Goal: Task Accomplishment & Management: Use online tool/utility

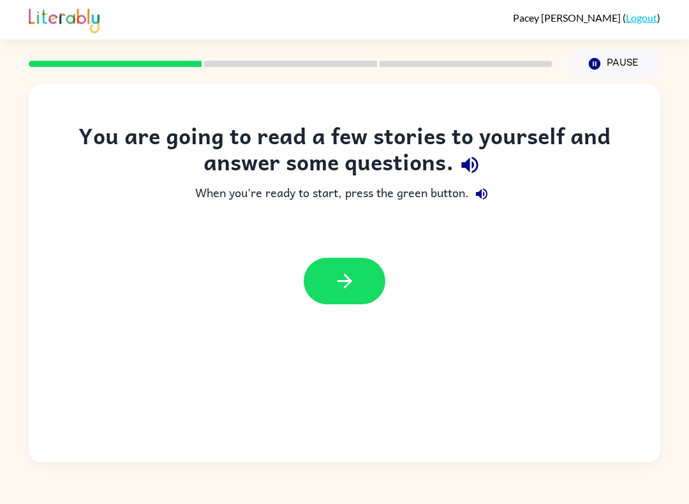
click at [340, 276] on icon "button" at bounding box center [344, 281] width 22 height 22
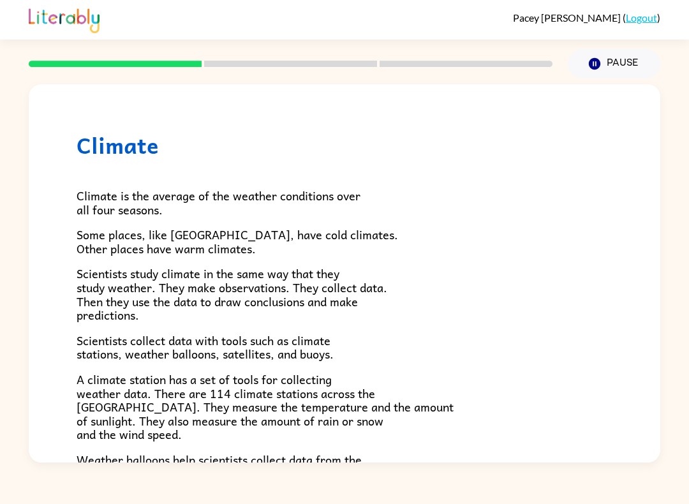
click at [57, 497] on div "[PERSON_NAME] [PERSON_NAME] ( Logout ) Pause Pause Climate Climate is the avera…" at bounding box center [344, 252] width 689 height 504
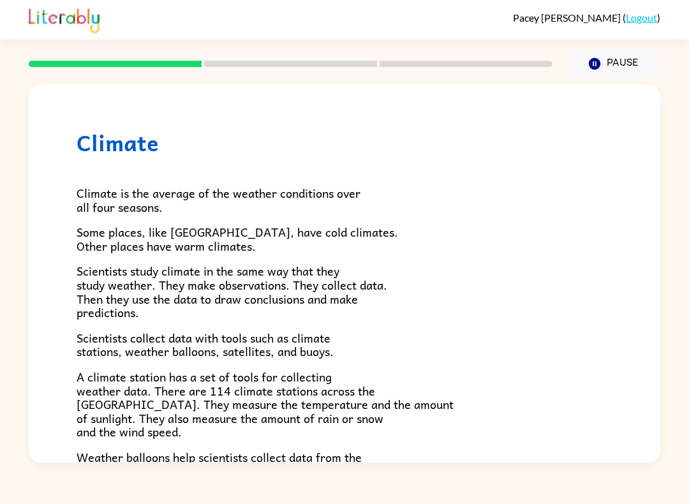
click at [168, 201] on span "Climate is the average of the weather conditions over all four seasons." at bounding box center [219, 200] width 284 height 33
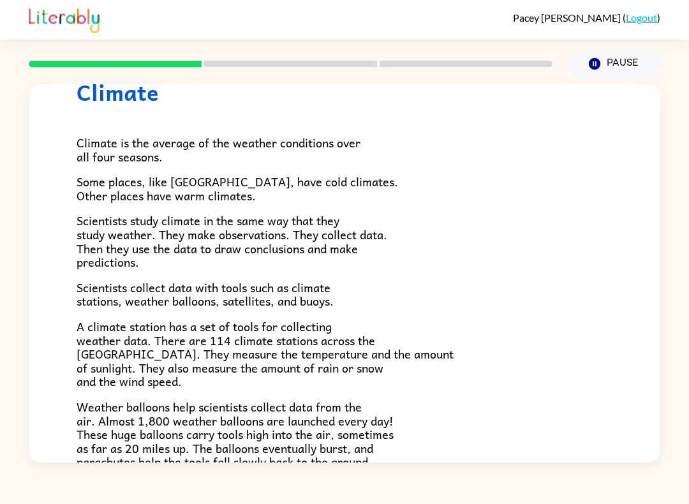
scroll to position [50, 0]
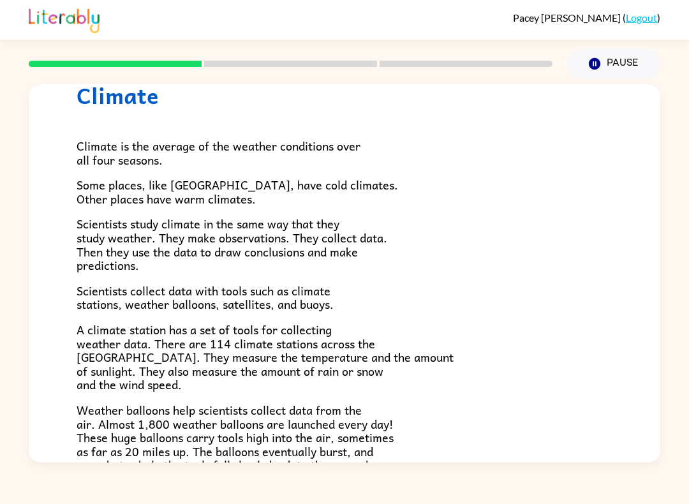
click at [142, 165] on span "Climate is the average of the weather conditions over all four seasons." at bounding box center [219, 152] width 284 height 33
click at [140, 156] on span "Climate is the average of the weather conditions over all four seasons." at bounding box center [219, 152] width 284 height 33
click at [155, 170] on div "Climate is the average of the weather conditions over all four seasons. Some pl…" at bounding box center [345, 368] width 536 height 521
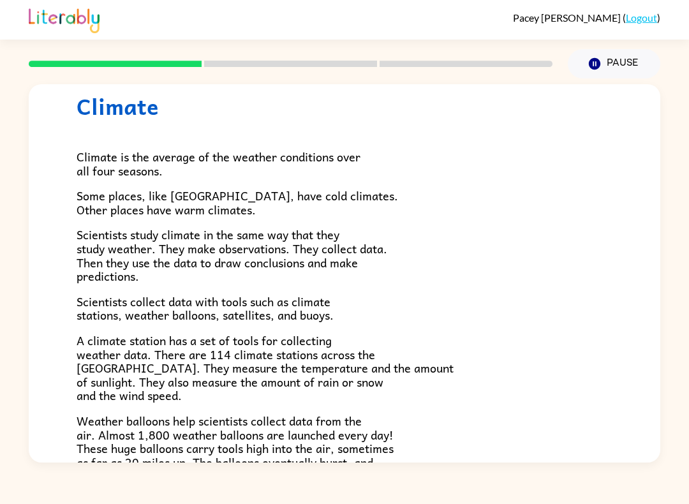
scroll to position [38, 0]
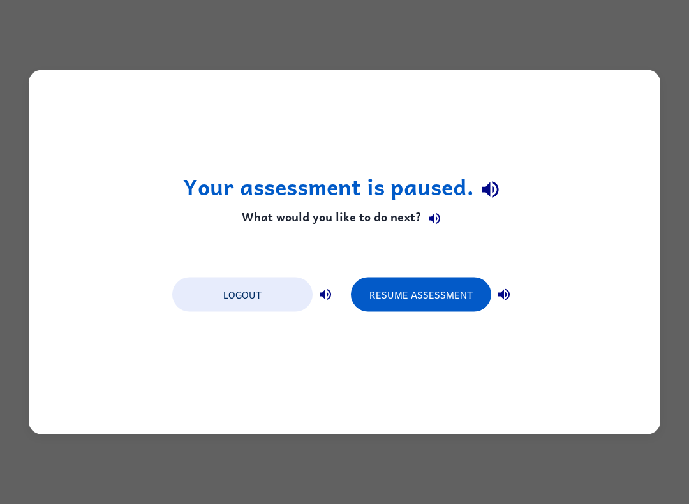
click at [434, 298] on button "Resume Assessment" at bounding box center [421, 294] width 140 height 34
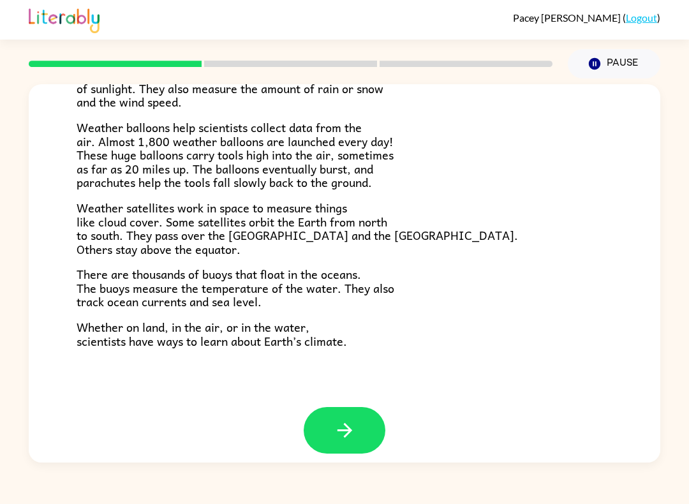
scroll to position [331, 0]
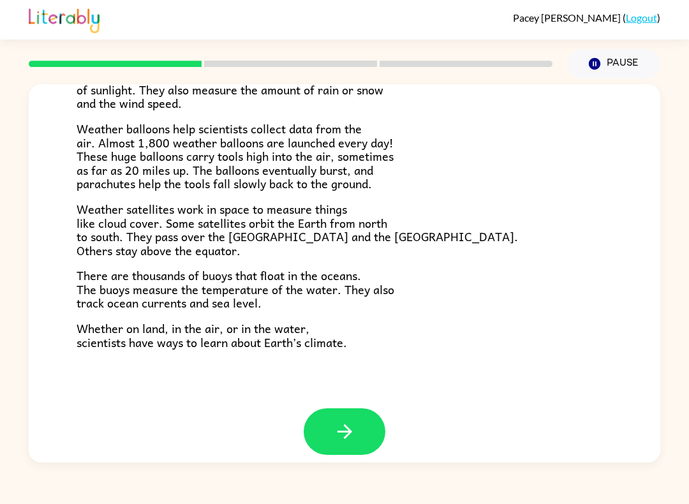
click at [354, 420] on icon "button" at bounding box center [344, 431] width 22 height 22
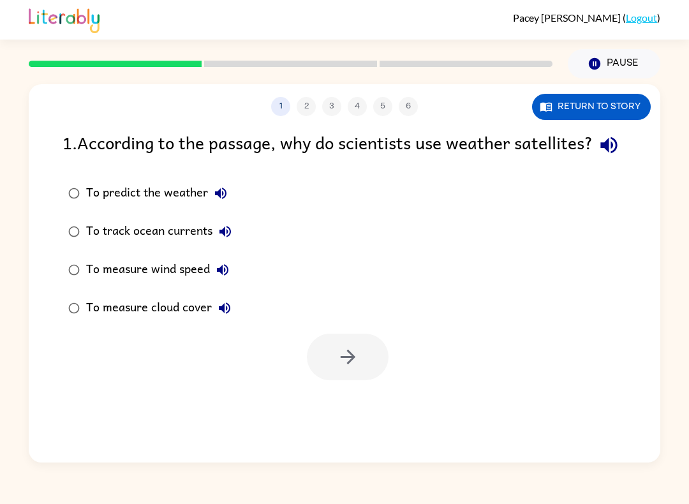
scroll to position [0, 0]
click at [349, 370] on button "button" at bounding box center [348, 356] width 82 height 47
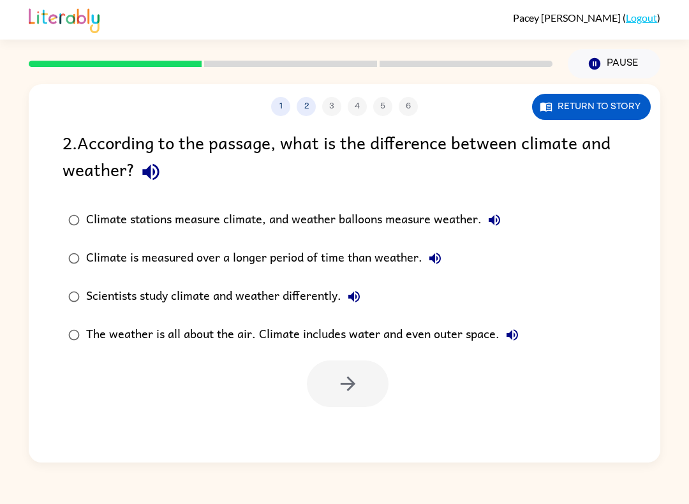
click at [622, 101] on button "Return to story" at bounding box center [591, 107] width 119 height 26
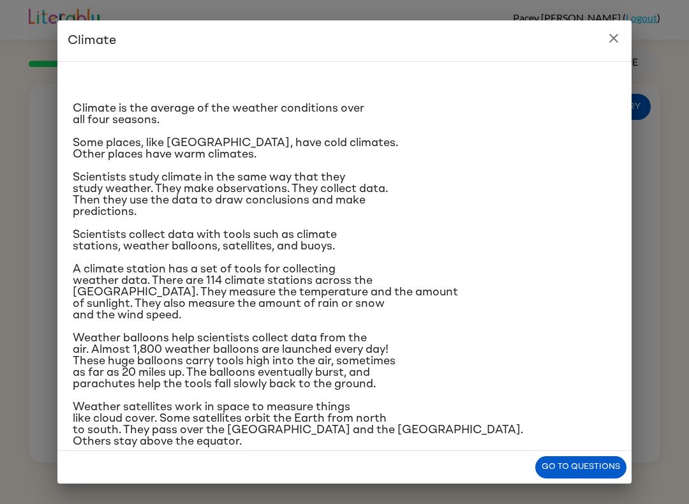
click at [560, 470] on button "Go to questions" at bounding box center [580, 467] width 91 height 22
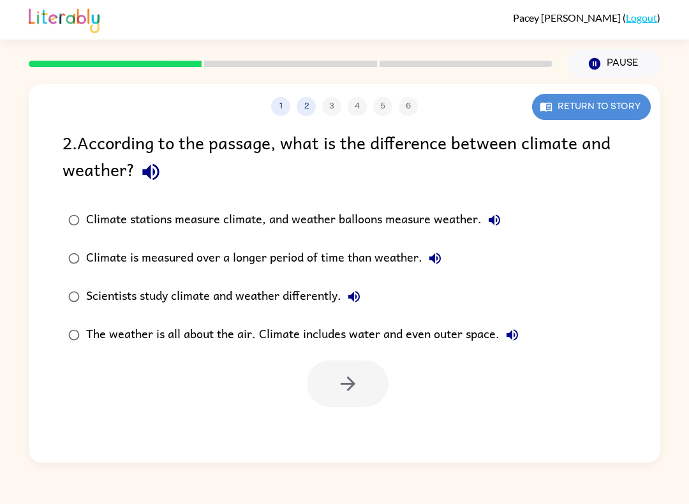
click at [601, 108] on button "Return to story" at bounding box center [591, 107] width 119 height 26
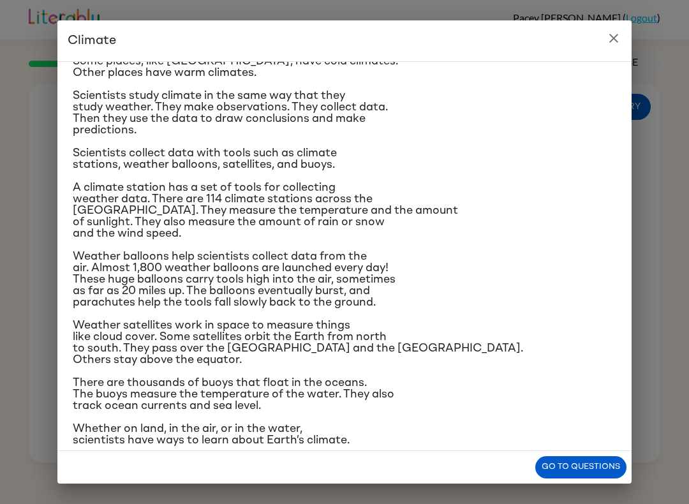
scroll to position [87, 0]
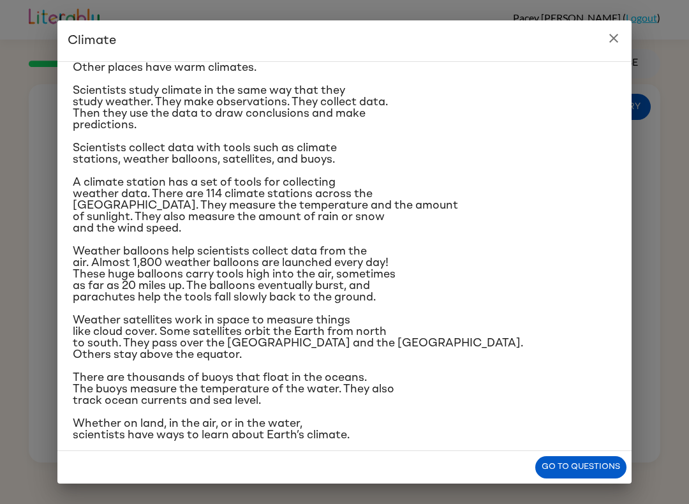
click at [593, 458] on button "Go to questions" at bounding box center [580, 467] width 91 height 22
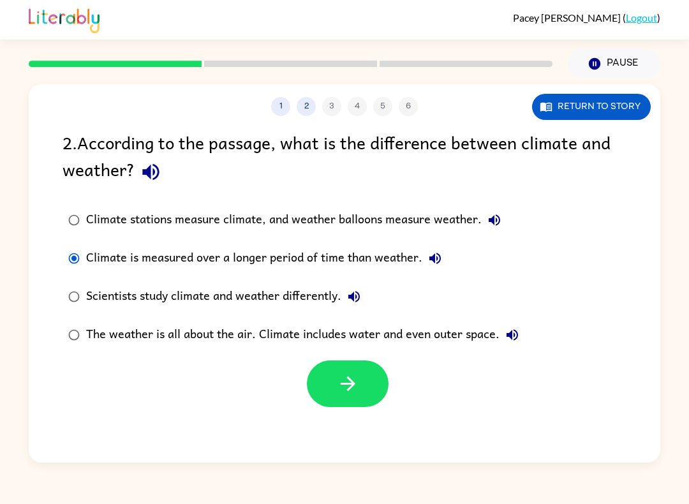
click at [557, 115] on button "Return to story" at bounding box center [591, 107] width 119 height 26
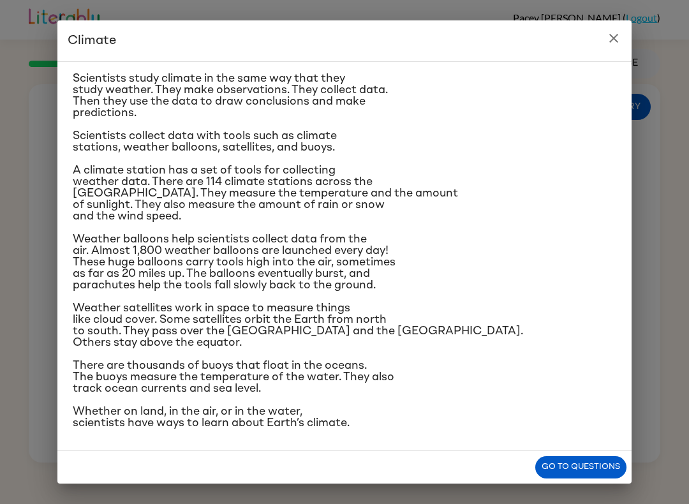
scroll to position [209, 0]
click at [585, 462] on button "Go to questions" at bounding box center [580, 467] width 91 height 22
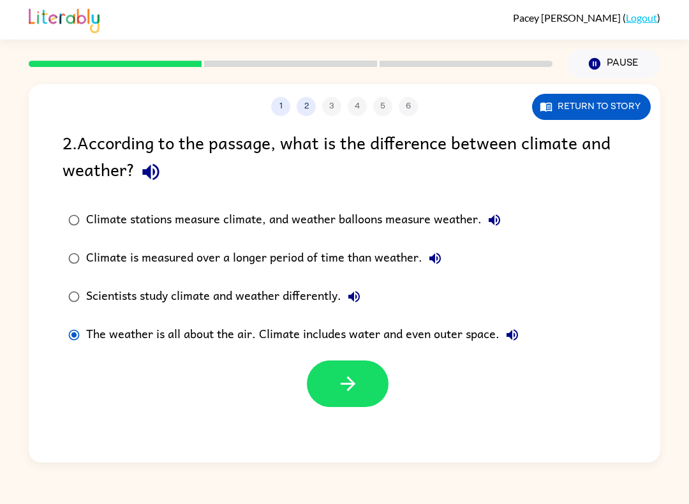
click at [342, 375] on icon "button" at bounding box center [348, 383] width 22 height 22
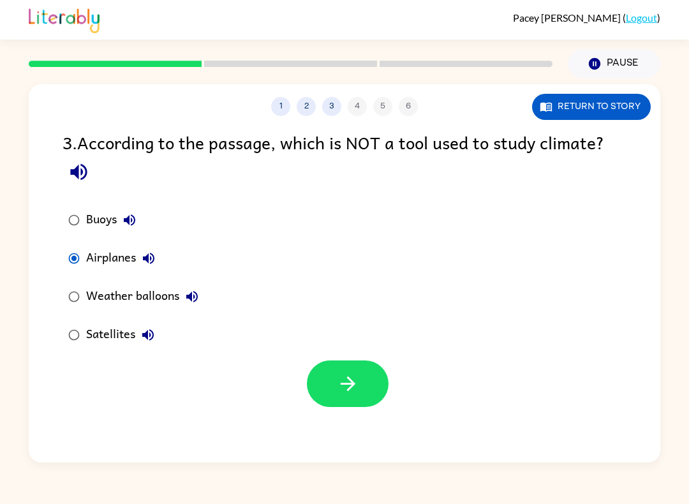
click at [352, 380] on icon "button" at bounding box center [348, 383] width 22 height 22
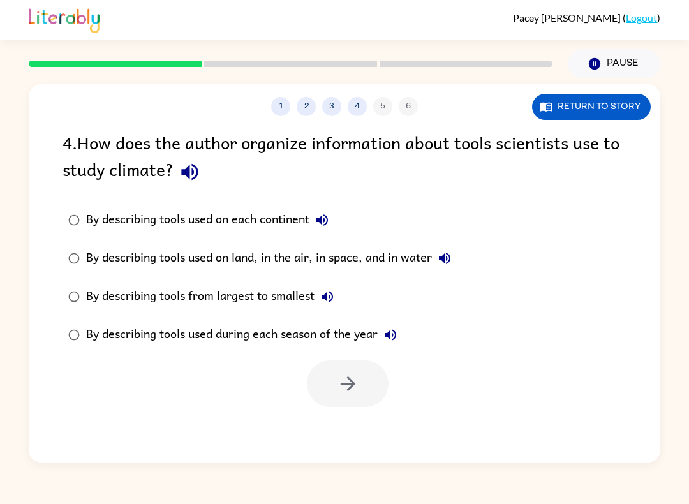
click at [67, 244] on label "By describing tools used on land, in the air, in space, and in water" at bounding box center [259, 258] width 408 height 38
click at [334, 376] on button "button" at bounding box center [348, 383] width 82 height 47
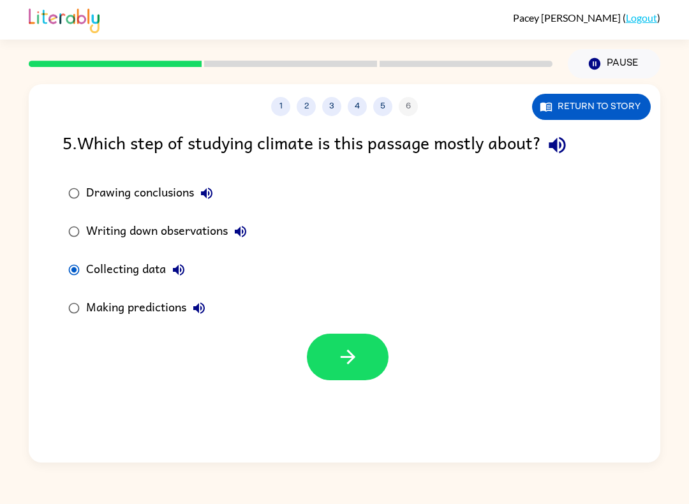
click at [353, 360] on icon "button" at bounding box center [348, 357] width 22 height 22
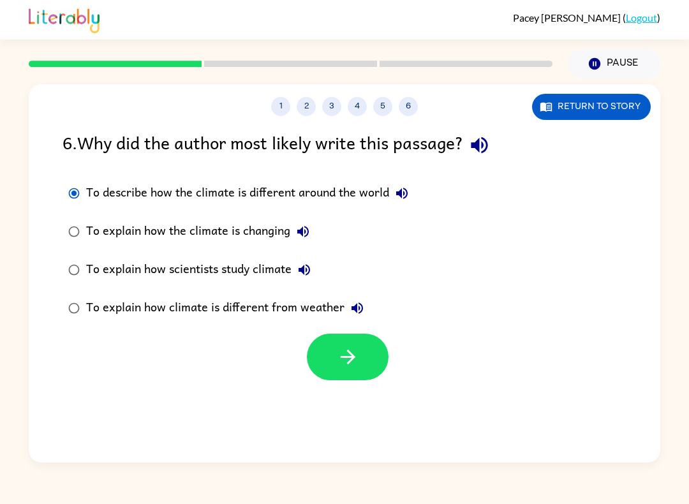
click at [347, 356] on icon "button" at bounding box center [348, 357] width 22 height 22
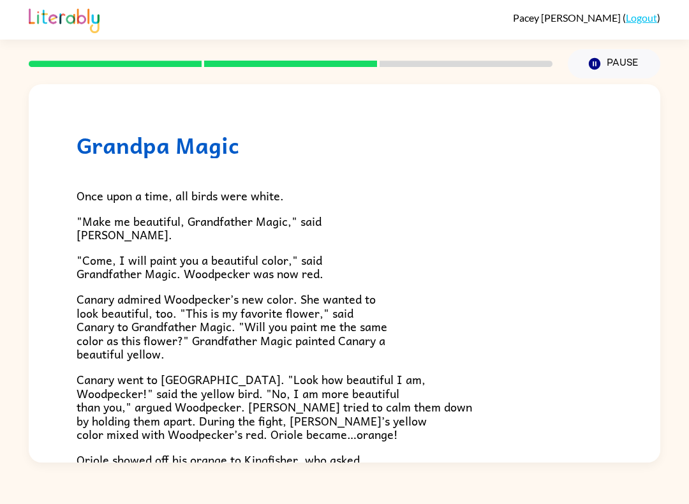
click at [85, 263] on span ""Come, I will paint you a beautiful color," said Grandfather Magic. Woodpecker …" at bounding box center [200, 267] width 247 height 33
click at [160, 69] on div at bounding box center [290, 63] width 539 height 45
click at [159, 69] on div at bounding box center [290, 63] width 539 height 45
click at [178, 63] on rect at bounding box center [115, 64] width 173 height 6
click at [168, 71] on div at bounding box center [290, 63] width 539 height 45
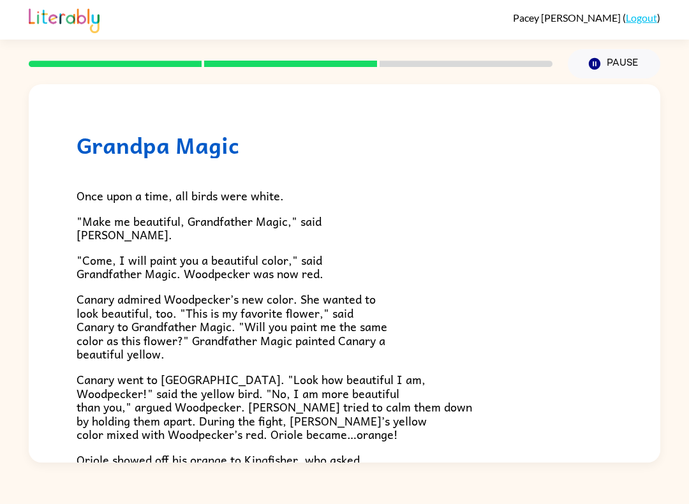
click at [177, 69] on div at bounding box center [290, 63] width 539 height 45
click at [603, 73] on button "Pause Pause" at bounding box center [613, 63] width 92 height 29
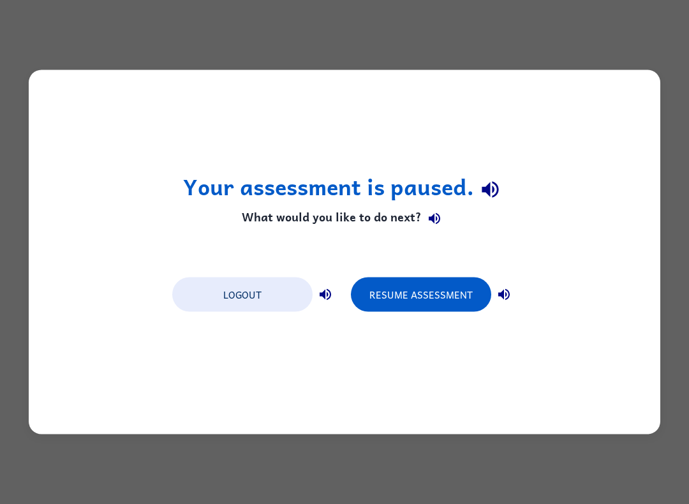
click at [439, 301] on button "Resume Assessment" at bounding box center [421, 294] width 140 height 34
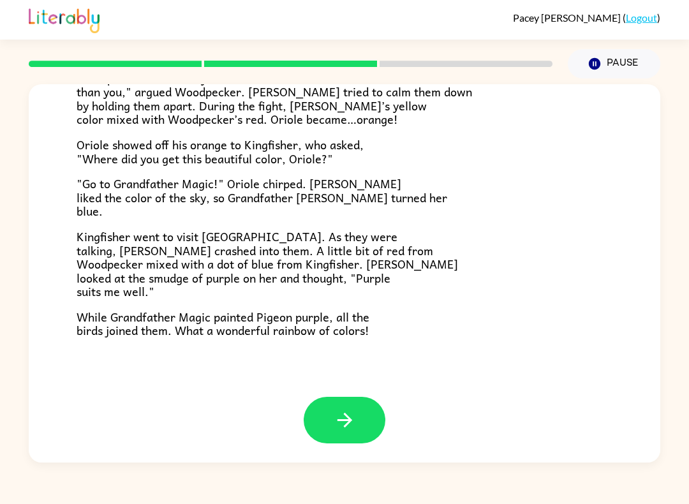
scroll to position [304, 0]
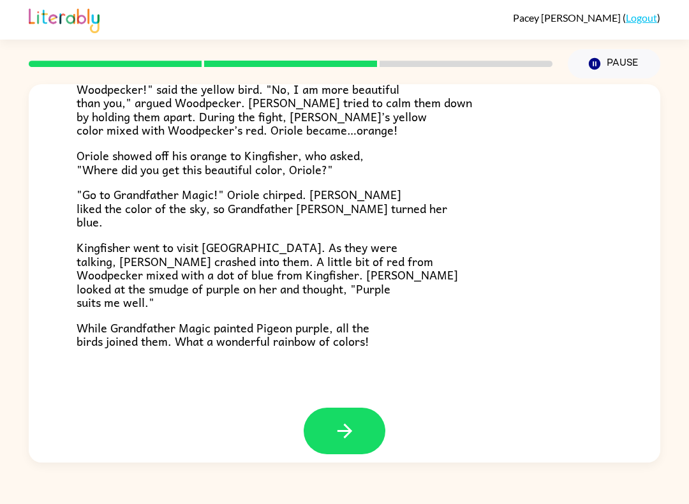
click at [351, 419] on icon "button" at bounding box center [344, 430] width 22 height 22
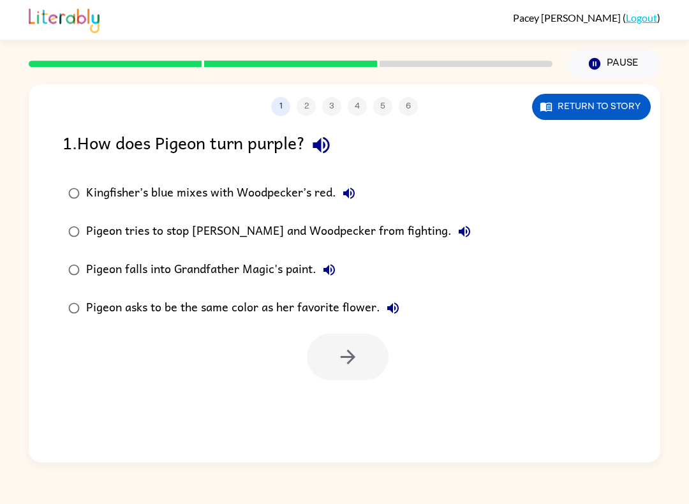
click at [487, 267] on div "1 2 3 4 5 6 Return to story 1 . How does Pigeon turn purple? Kingfisher’s blue …" at bounding box center [344, 273] width 631 height 378
click at [597, 61] on icon "button" at bounding box center [593, 63] width 11 height 11
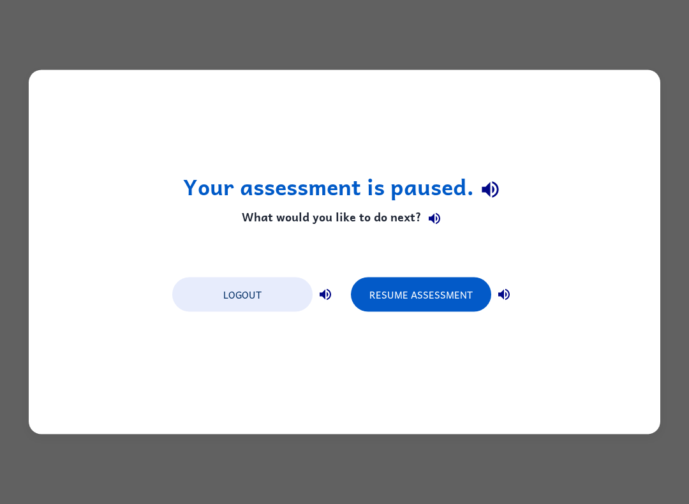
click at [448, 295] on button "Resume Assessment" at bounding box center [421, 294] width 140 height 34
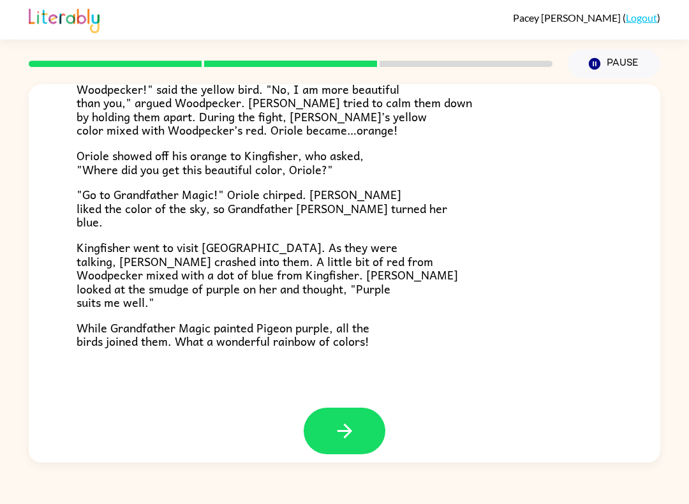
click at [342, 423] on icon "button" at bounding box center [344, 430] width 22 height 22
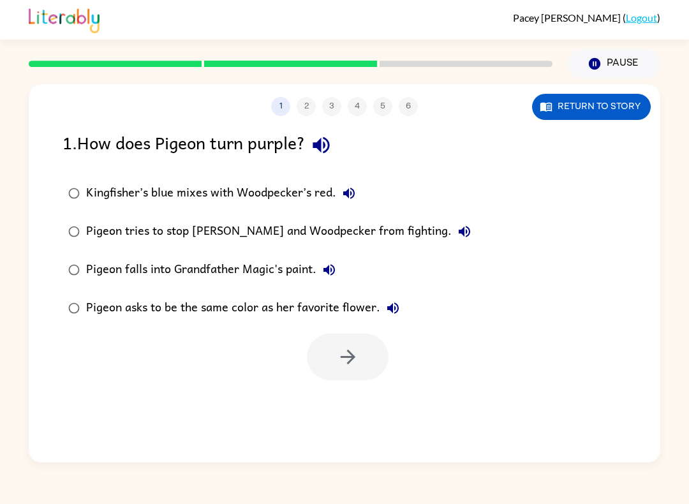
click at [341, 423] on div "1 2 3 4 5 6 Return to story 1 . How does Pigeon turn purple? Kingfisher’s blue …" at bounding box center [344, 273] width 631 height 378
click at [611, 64] on button "Pause Pause" at bounding box center [613, 63] width 92 height 29
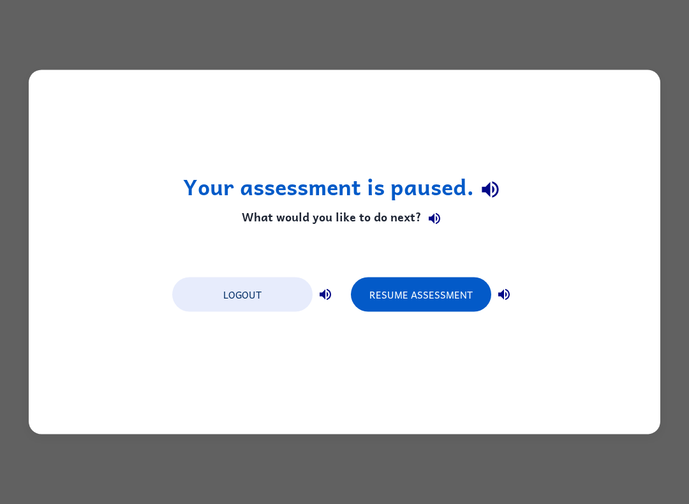
click at [448, 297] on button "Resume Assessment" at bounding box center [421, 294] width 140 height 34
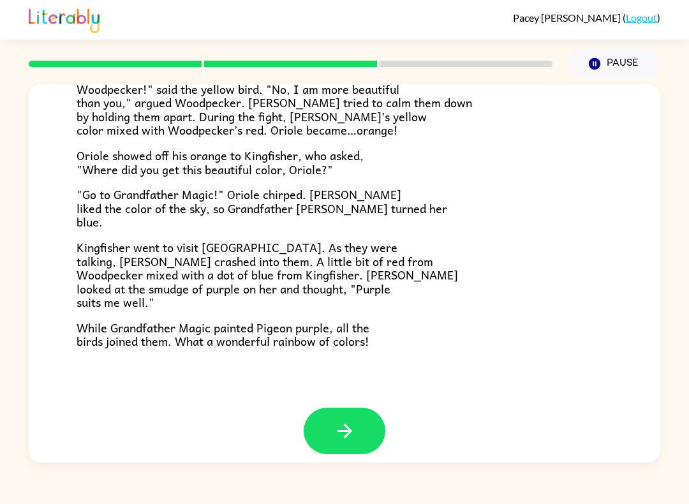
click at [354, 433] on button "button" at bounding box center [344, 430] width 82 height 47
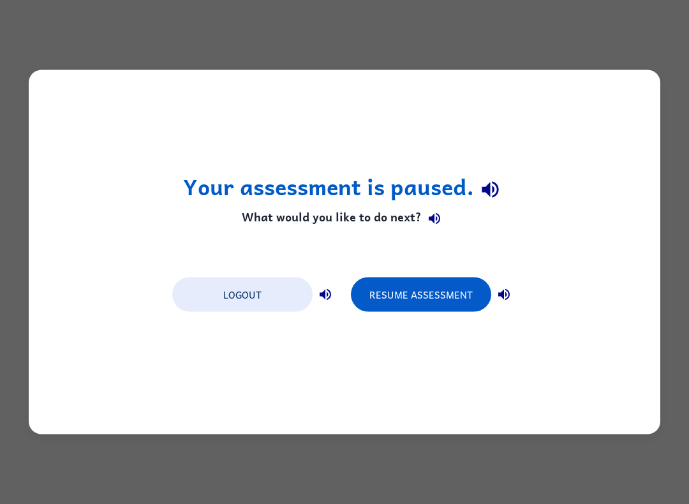
click at [419, 297] on button "Resume Assessment" at bounding box center [421, 294] width 140 height 34
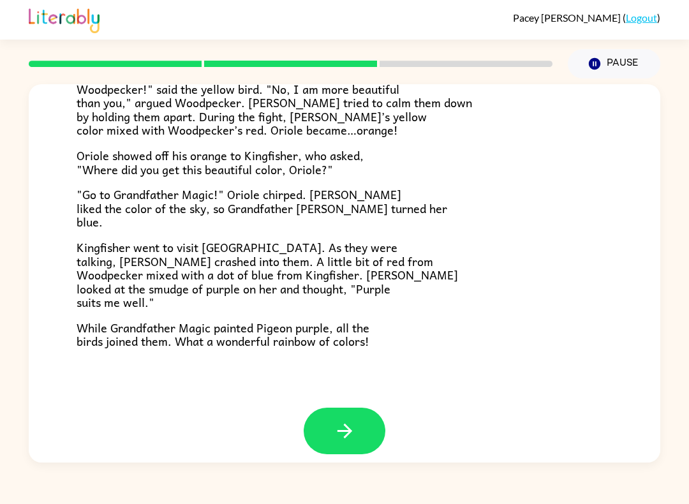
click at [365, 432] on button "button" at bounding box center [344, 430] width 82 height 47
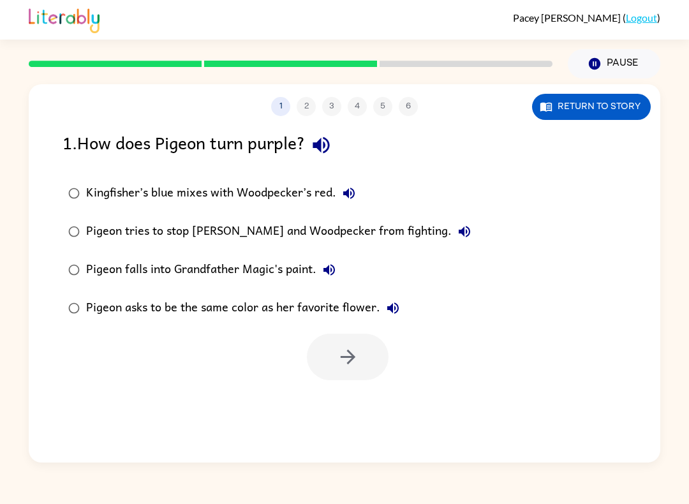
scroll to position [0, 0]
click at [356, 354] on icon "button" at bounding box center [348, 357] width 22 height 22
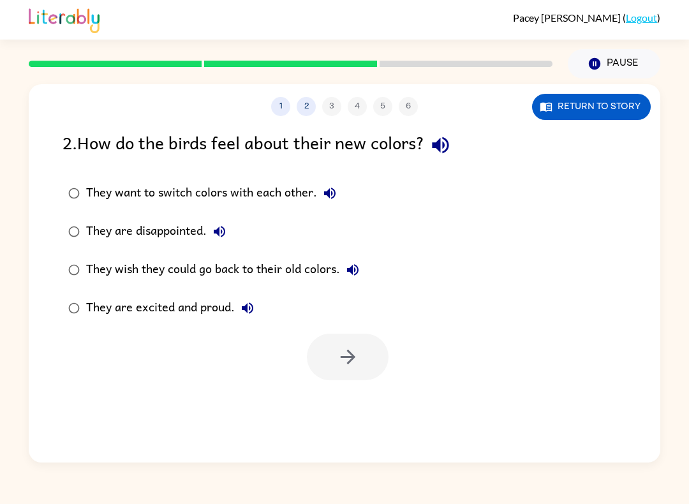
click at [87, 301] on div "They are excited and proud." at bounding box center [173, 308] width 174 height 26
click at [354, 361] on icon "button" at bounding box center [348, 357] width 22 height 22
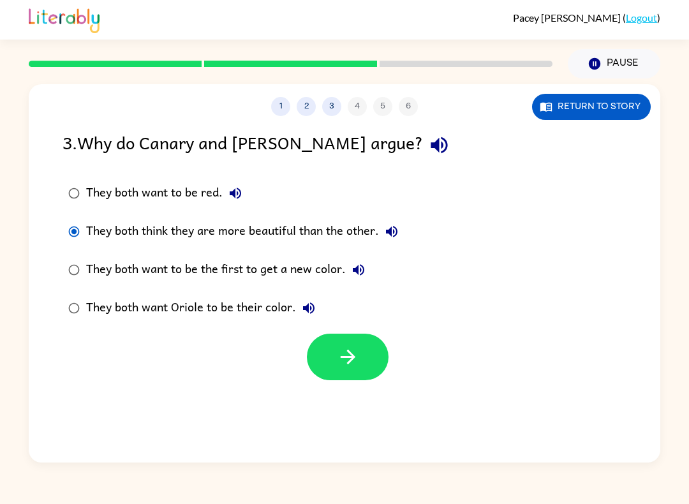
click at [361, 358] on button "button" at bounding box center [348, 356] width 82 height 47
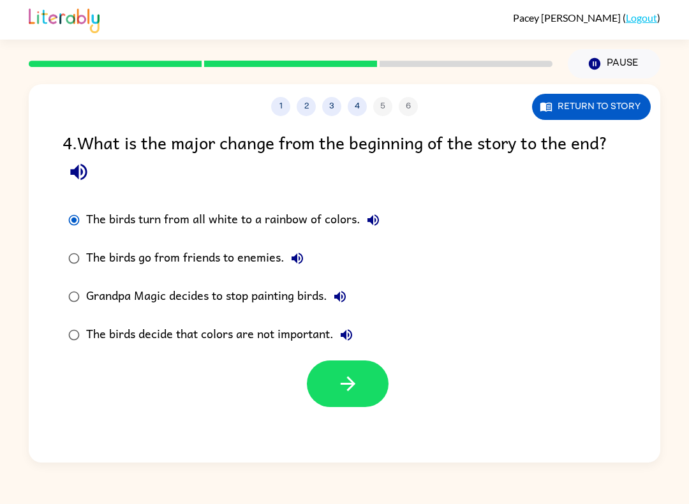
click at [340, 400] on button "button" at bounding box center [348, 383] width 82 height 47
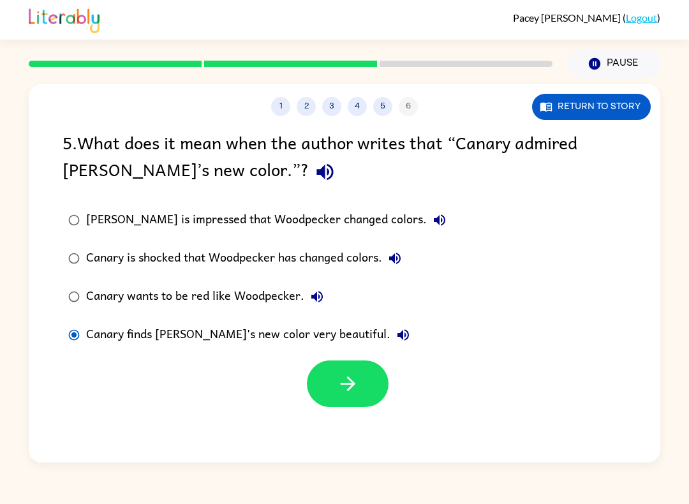
click at [340, 388] on icon "button" at bounding box center [348, 383] width 22 height 22
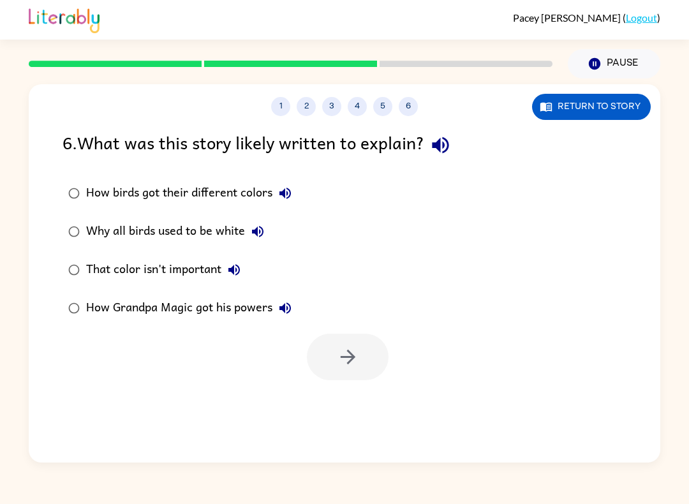
click at [78, 172] on div "6 . What was this story likely written to explain? How birds got their differen…" at bounding box center [344, 254] width 631 height 251
click at [347, 354] on icon "button" at bounding box center [348, 357] width 22 height 22
